Goal: Information Seeking & Learning: Learn about a topic

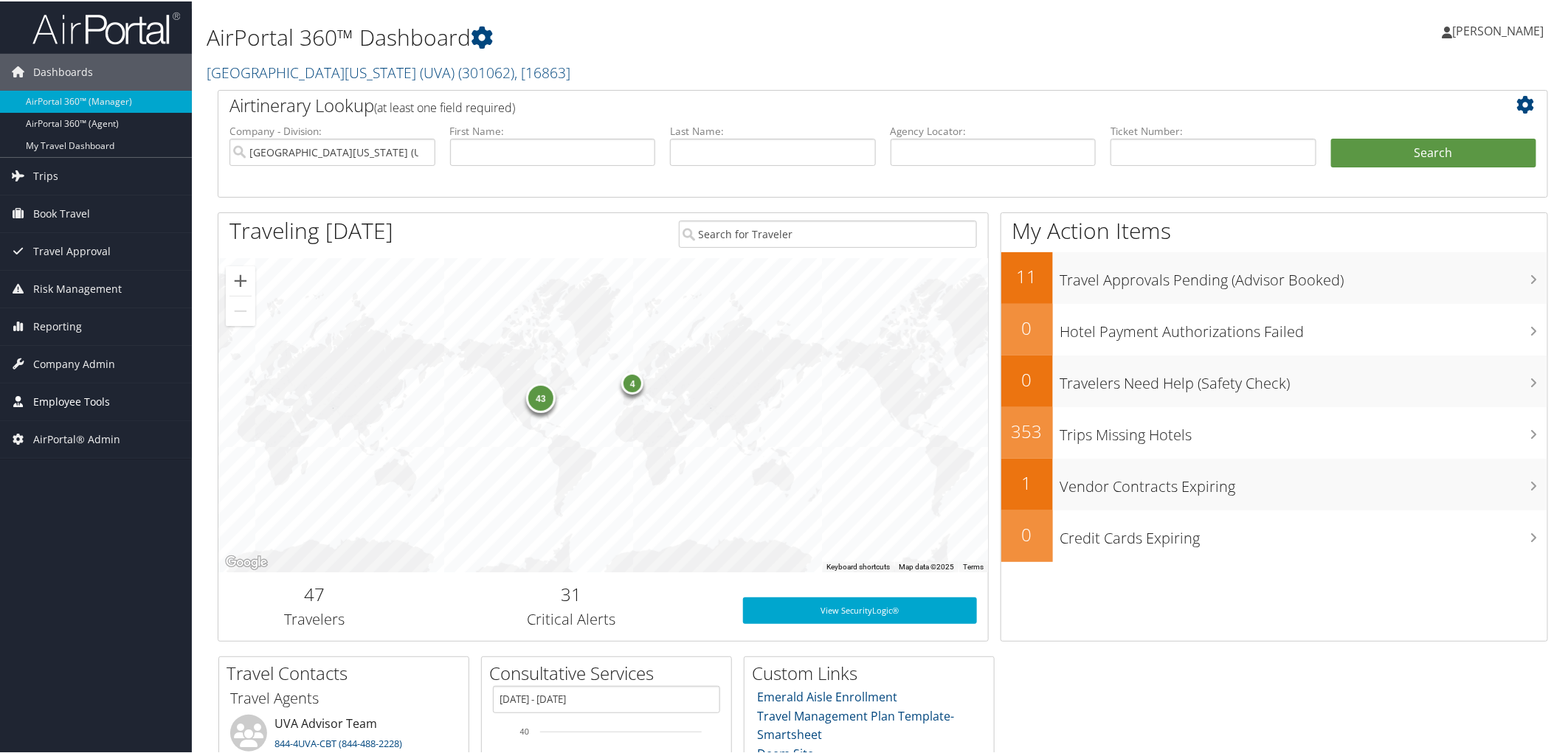
click at [95, 408] on span "Employee Tools" at bounding box center [71, 400] width 77 height 37
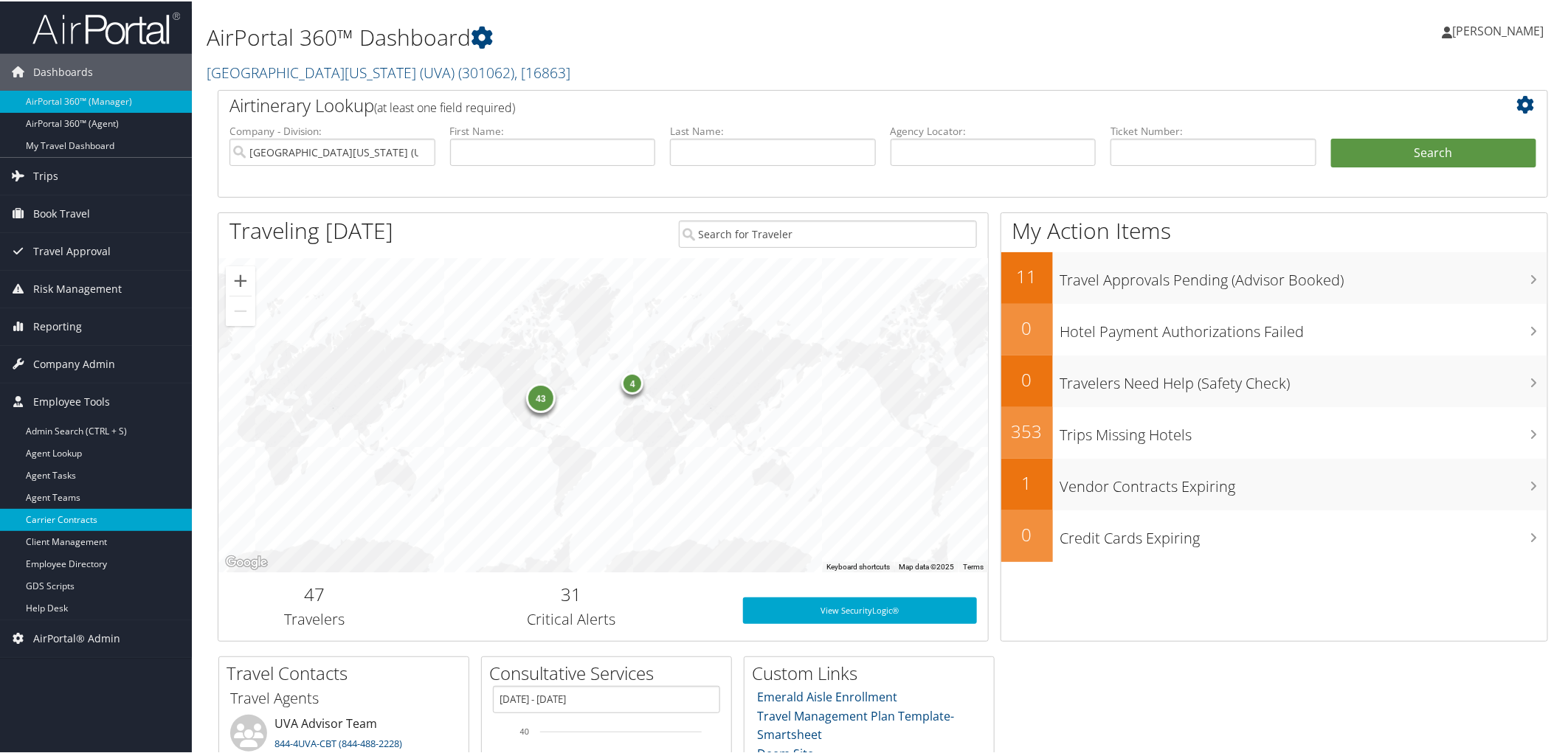
click at [77, 512] on link "Carrier Contracts" at bounding box center [96, 519] width 192 height 22
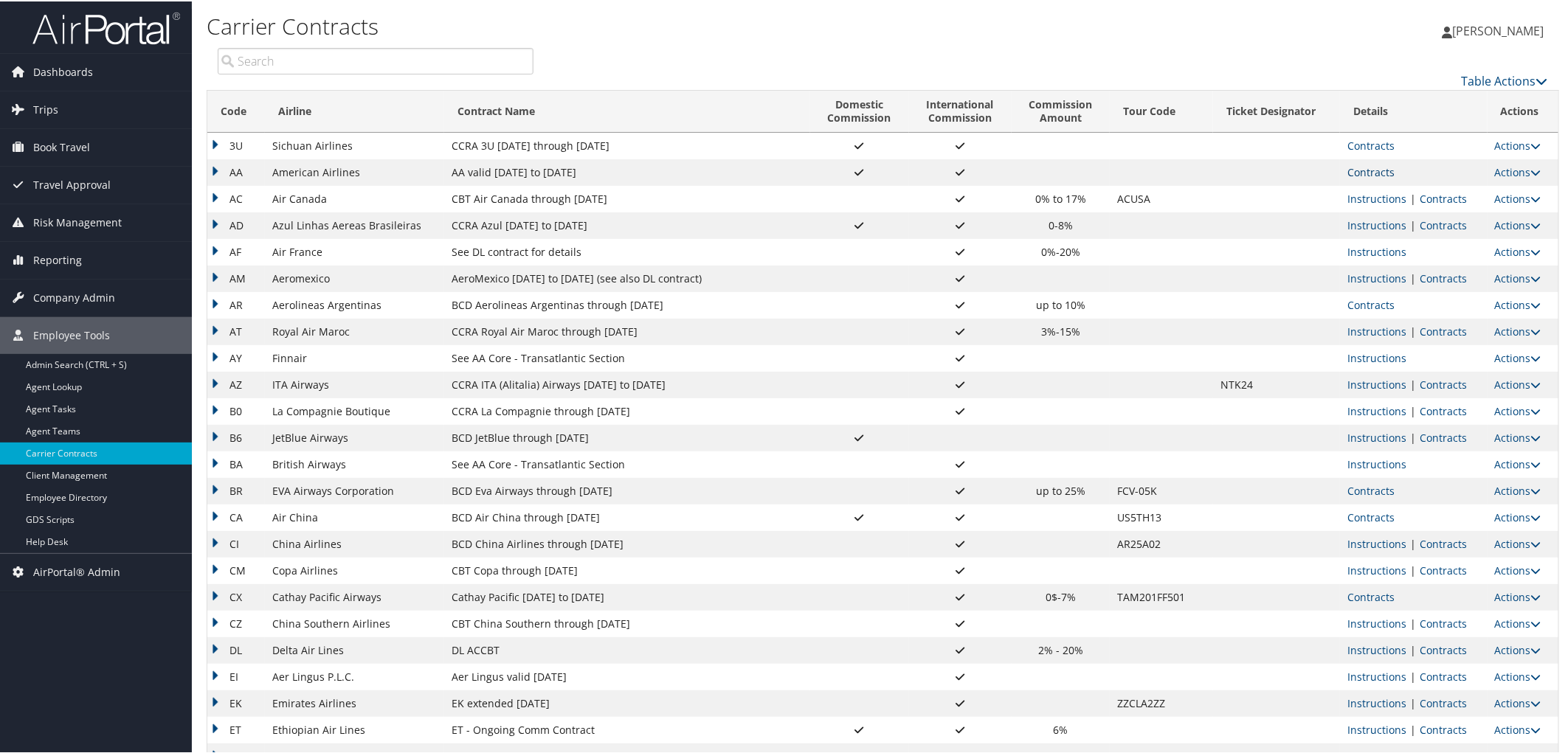
click at [1377, 173] on link "Contracts" at bounding box center [1371, 170] width 47 height 14
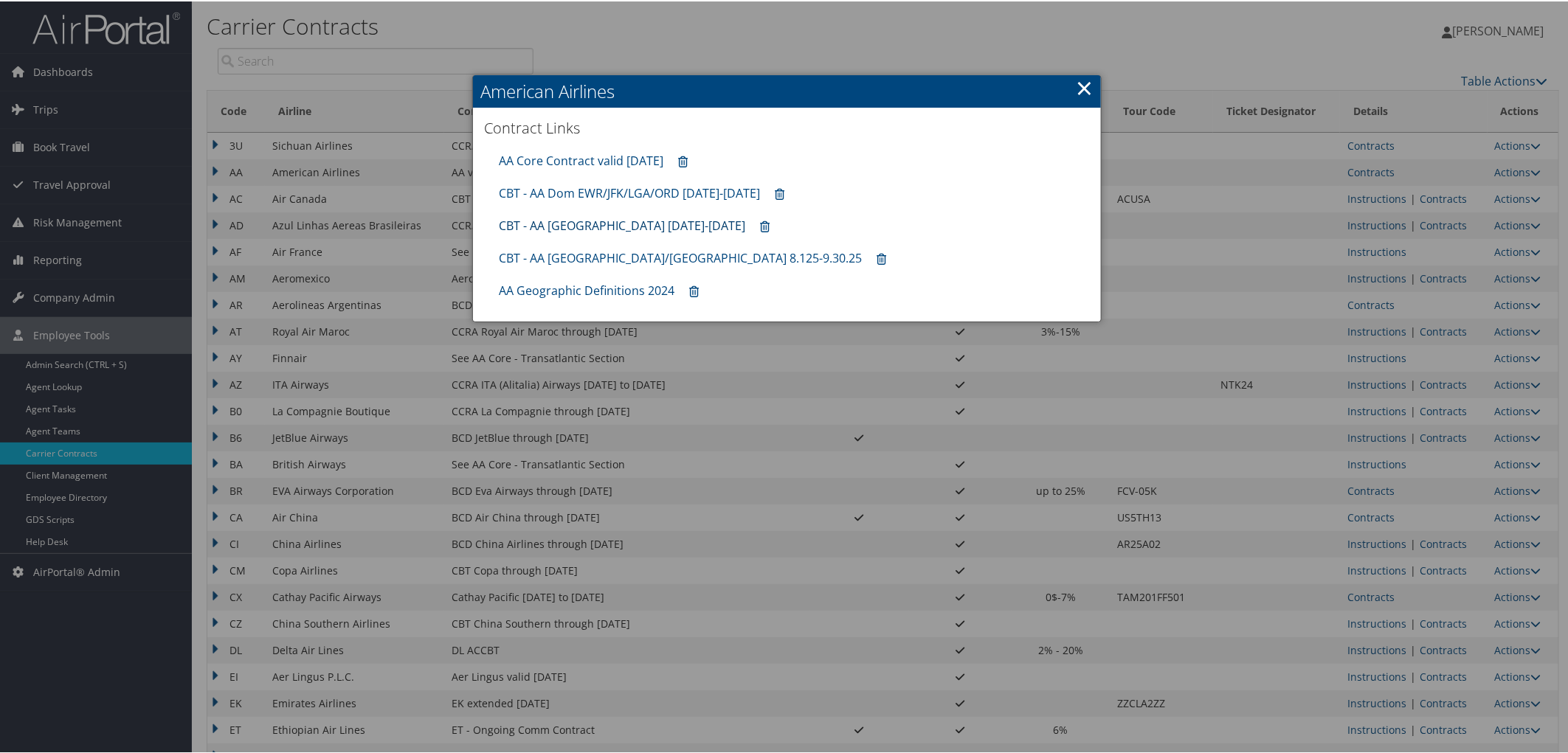
click at [563, 216] on link "CBT - AA [GEOGRAPHIC_DATA] [DATE]-[DATE]" at bounding box center [622, 224] width 246 height 16
click at [559, 158] on link "AA Core Contract valid [DATE]" at bounding box center [581, 160] width 164 height 16
click at [1426, 646] on div at bounding box center [787, 376] width 1574 height 753
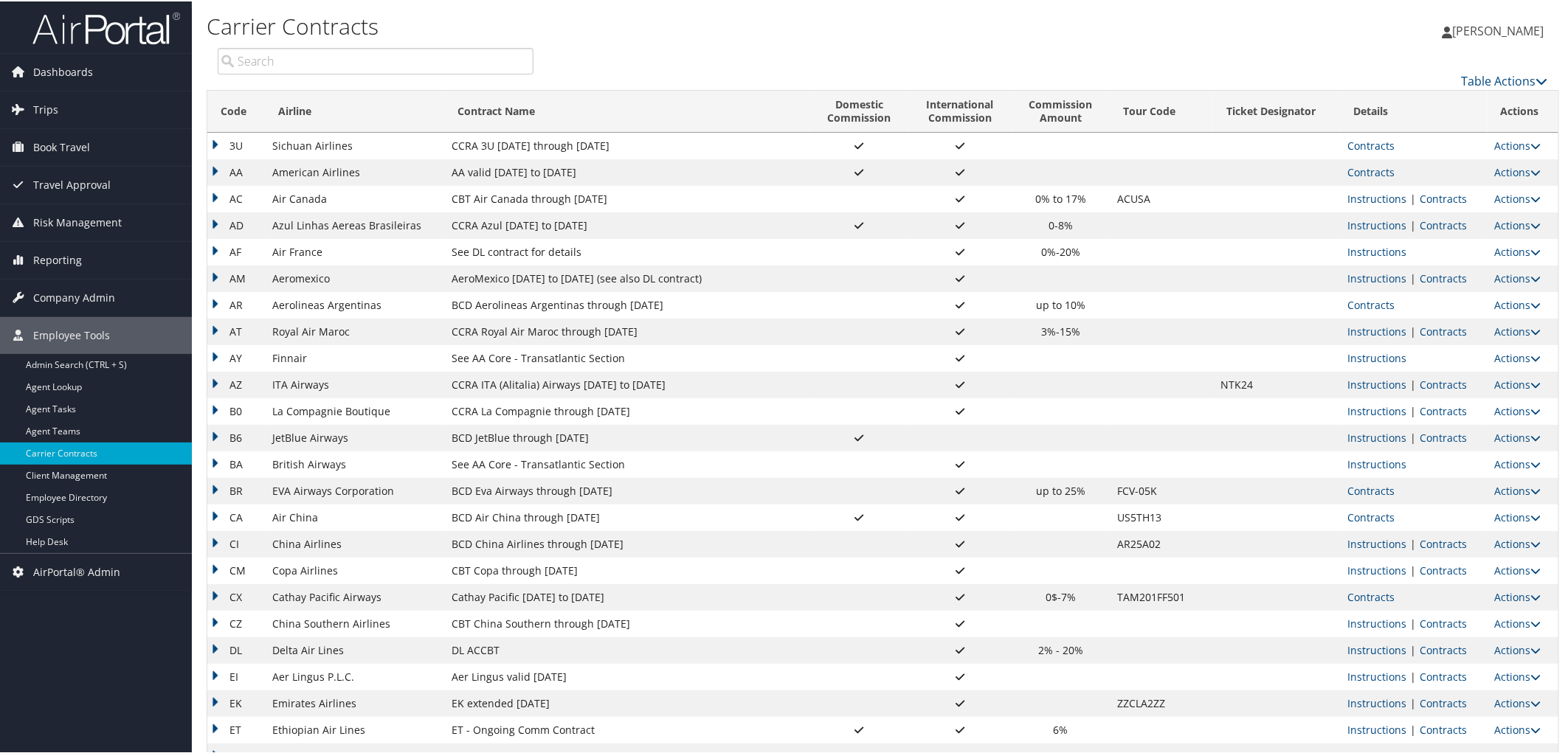
click at [1426, 646] on link "Contracts" at bounding box center [1443, 649] width 47 height 14
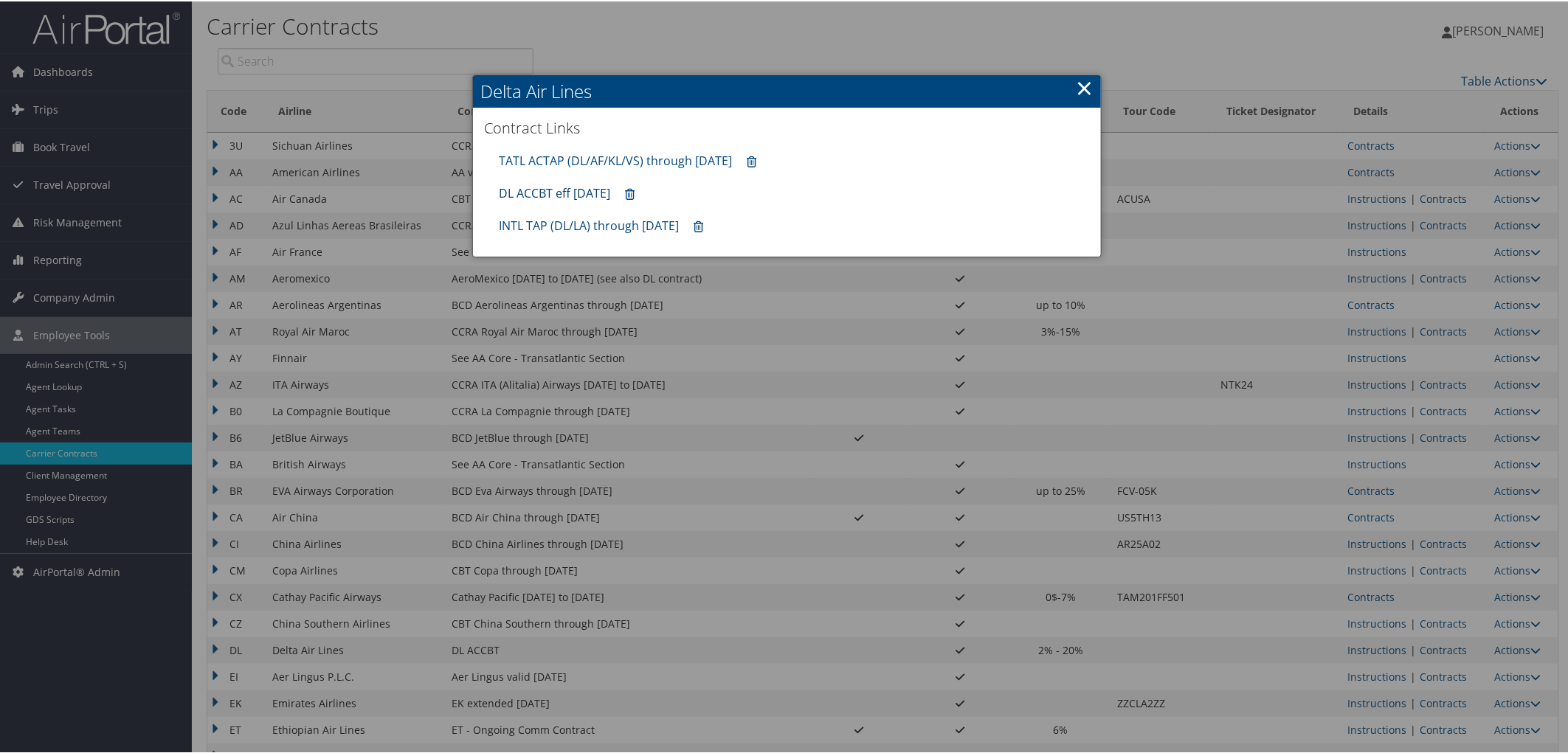
click at [552, 198] on link "DL ACCBT eff [DATE]" at bounding box center [554, 192] width 111 height 16
